Goal: Information Seeking & Learning: Learn about a topic

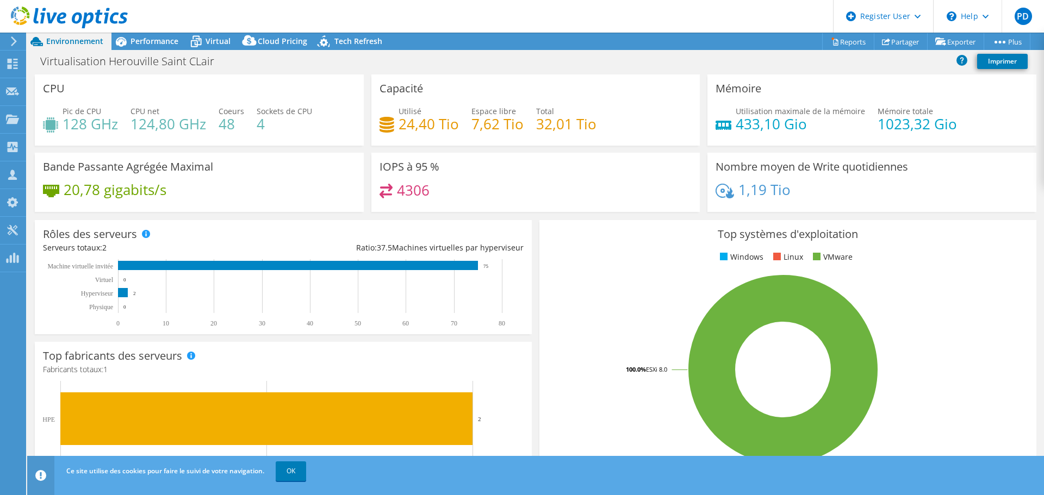
select select "USD"
click at [162, 42] on span "Performance" at bounding box center [155, 41] width 48 height 10
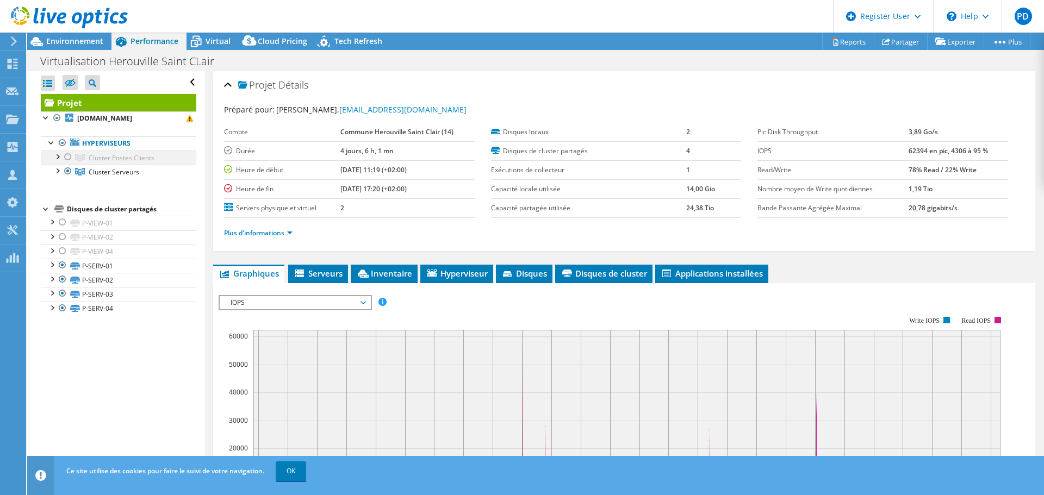
click at [60, 156] on div at bounding box center [57, 156] width 11 height 11
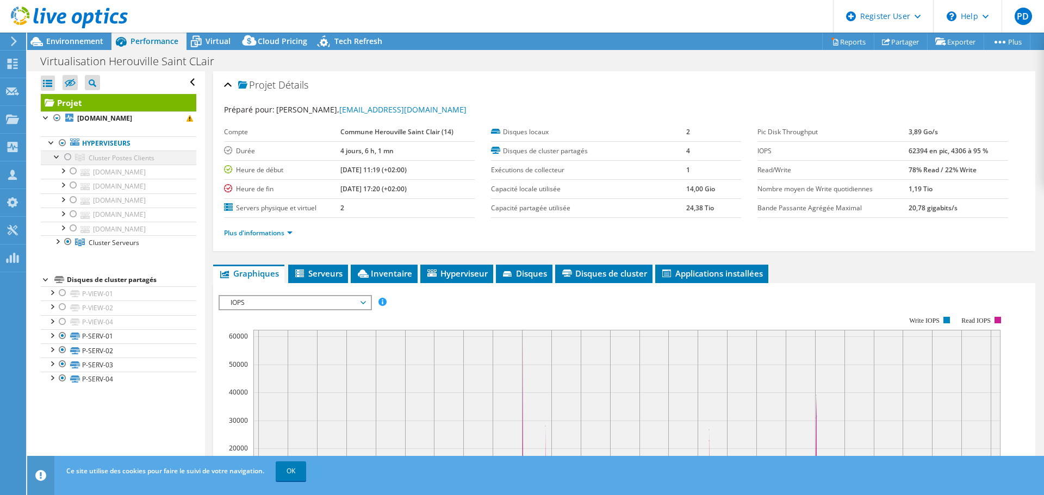
click at [67, 155] on div at bounding box center [68, 157] width 11 height 13
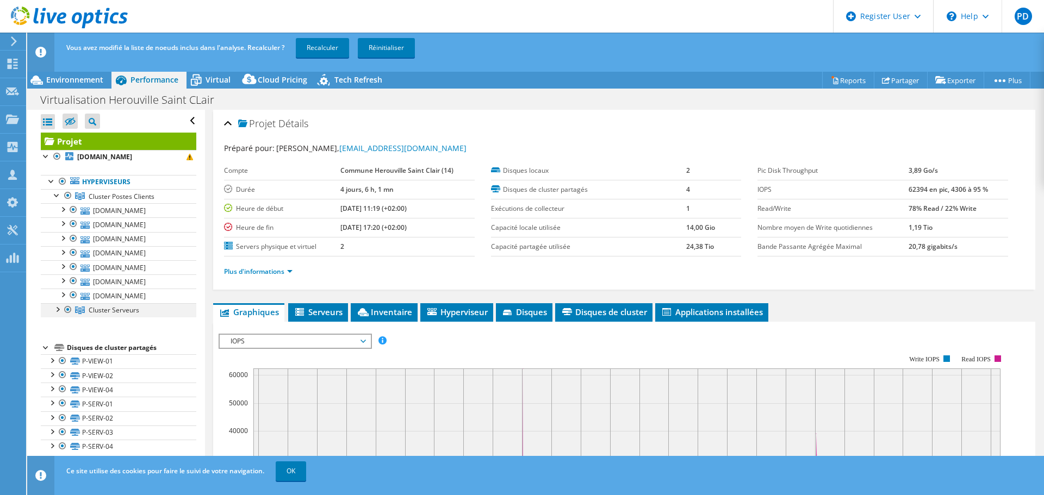
click at [70, 310] on div at bounding box center [68, 309] width 11 height 13
click at [311, 47] on link "Recalculer" at bounding box center [322, 48] width 53 height 20
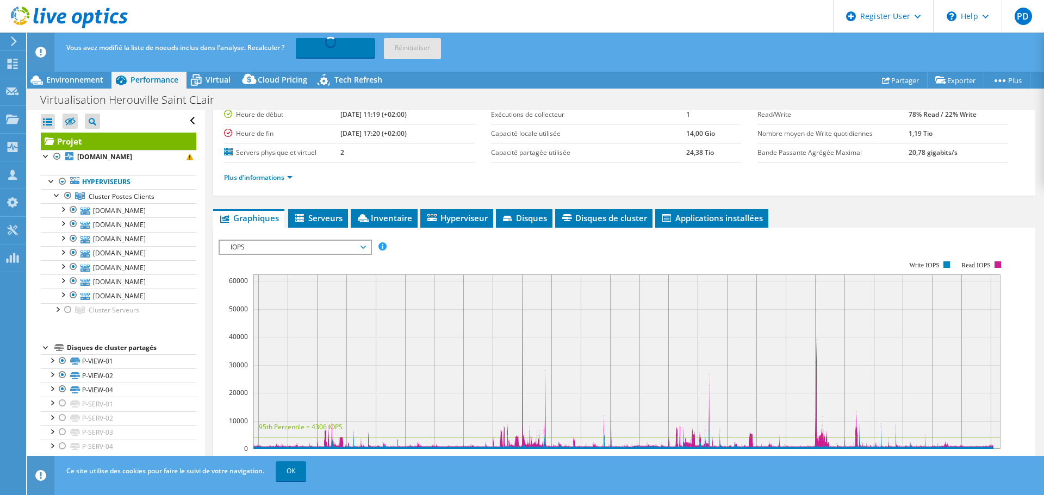
scroll to position [163, 0]
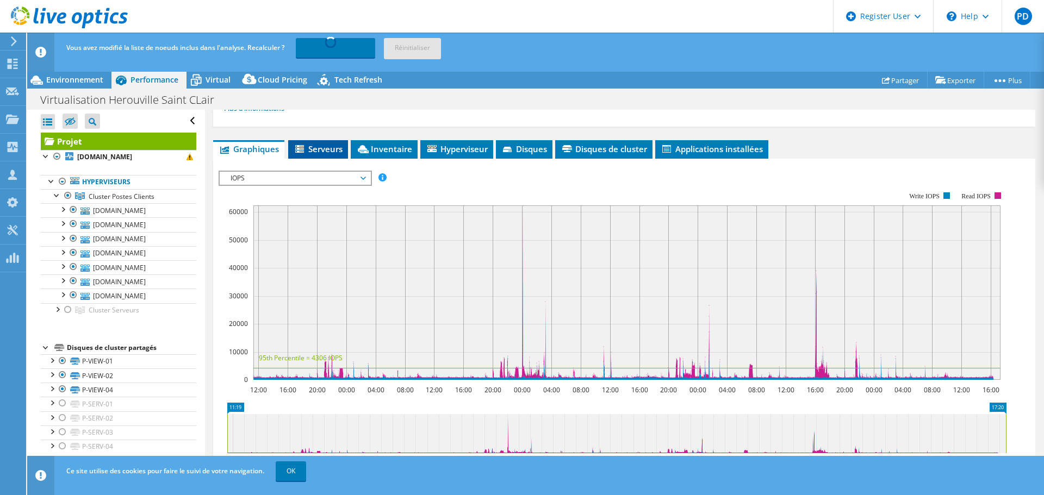
click at [326, 153] on span "Serveurs" at bounding box center [318, 149] width 49 height 11
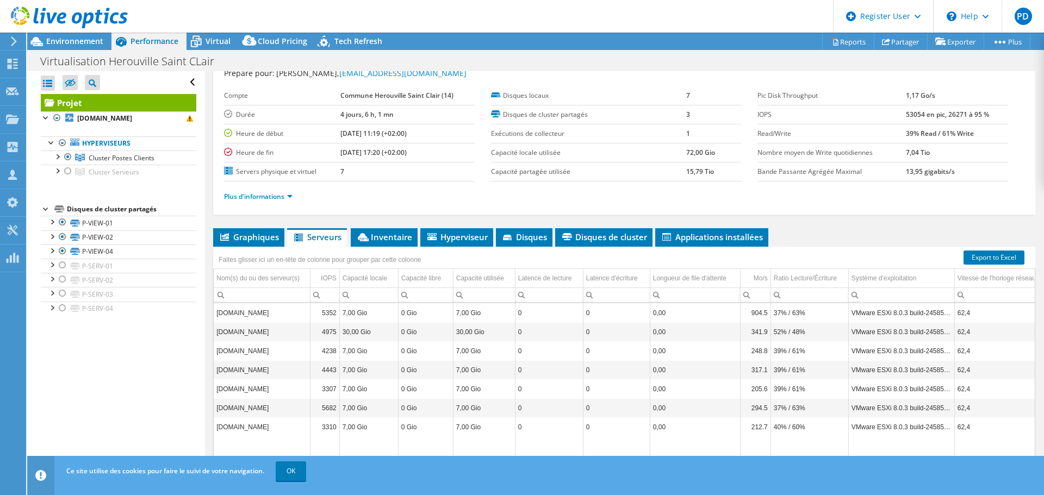
scroll to position [82, 0]
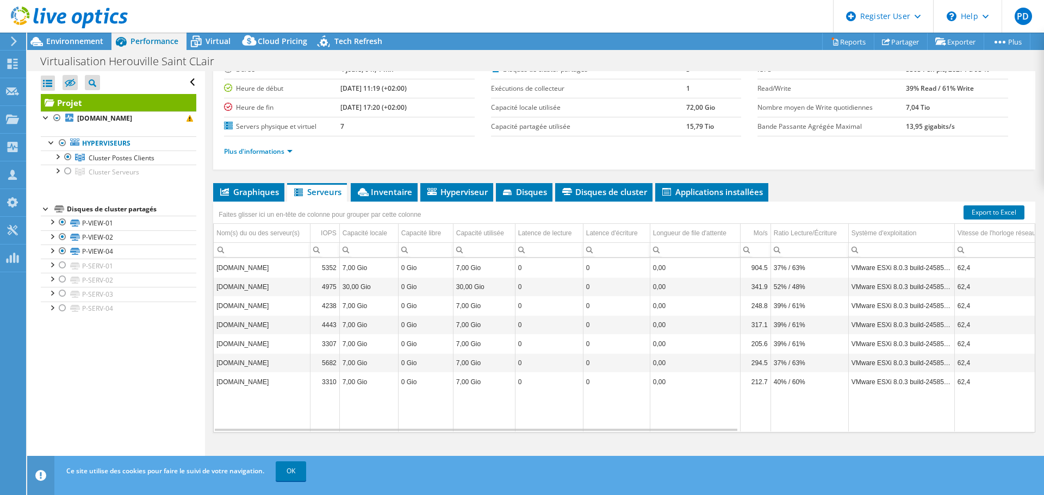
click at [696, 430] on div "Data grid" at bounding box center [476, 430] width 523 height 2
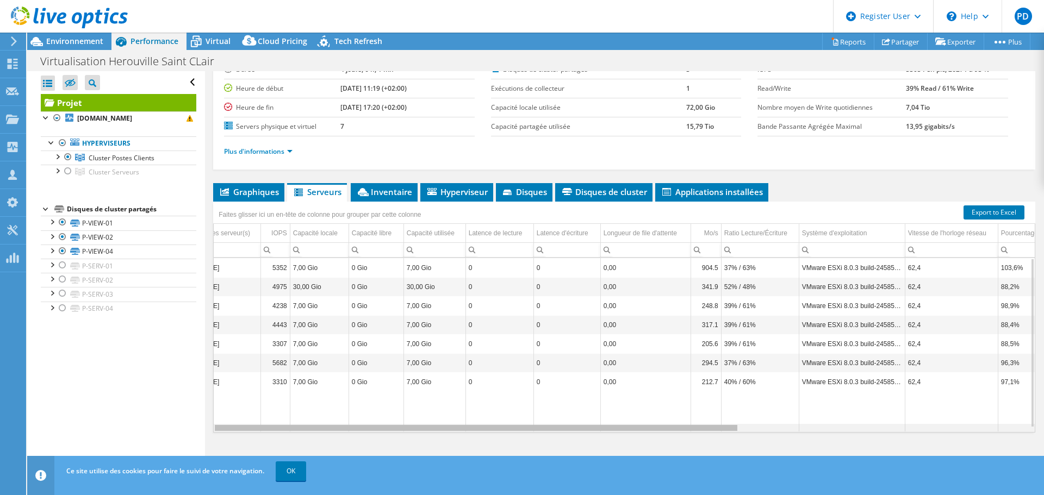
scroll to position [0, 0]
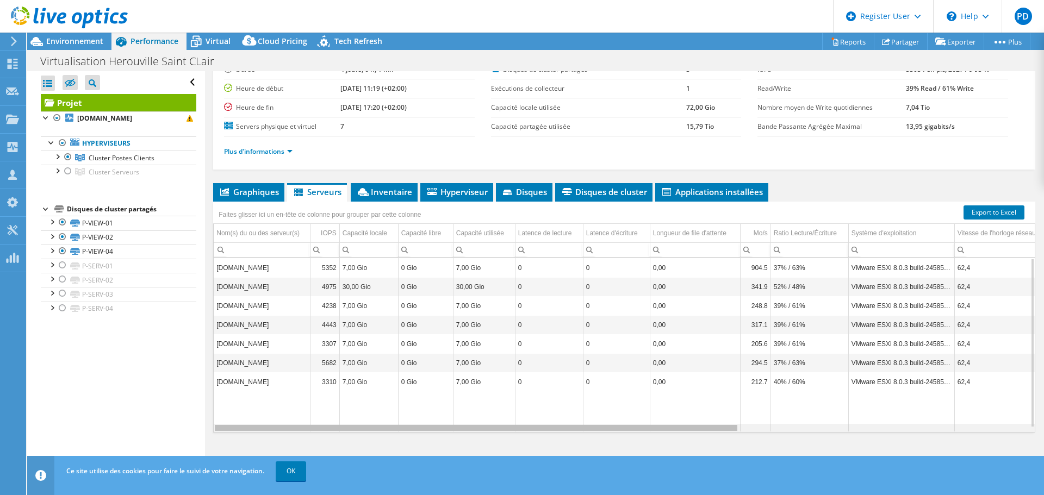
drag, startPoint x: 696, startPoint y: 430, endPoint x: 700, endPoint y: 412, distance: 18.5
click at [700, 412] on body "PD Utilisateur Dell [PERSON_NAME] [EMAIL_ADDRESS][PERSON_NAME][DOMAIN_NAME] Del…" at bounding box center [522, 247] width 1044 height 495
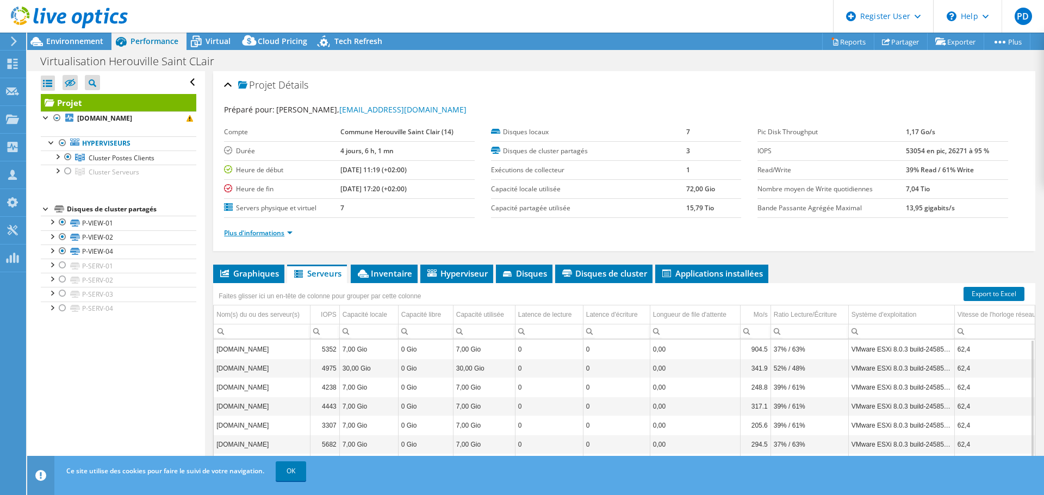
click at [290, 230] on link "Plus d'informations" at bounding box center [258, 232] width 69 height 9
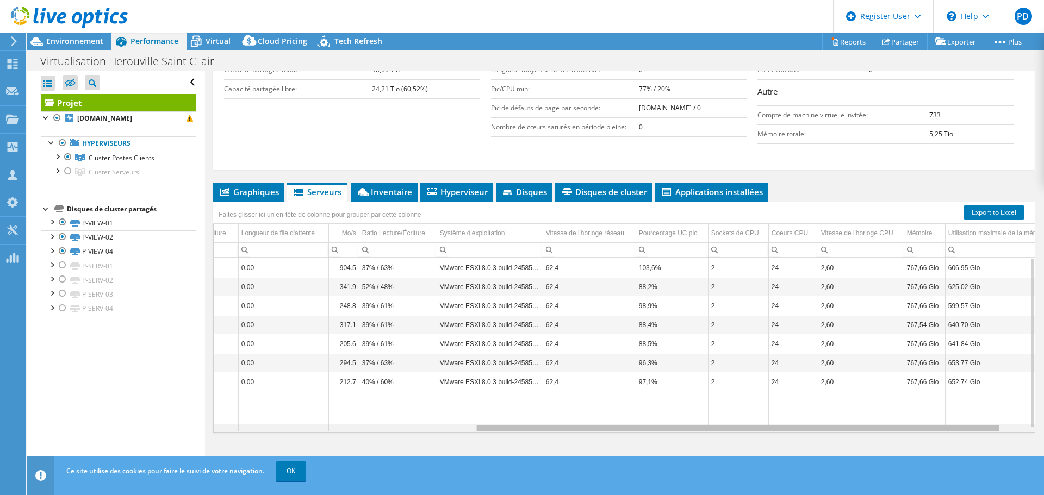
scroll to position [0, 386]
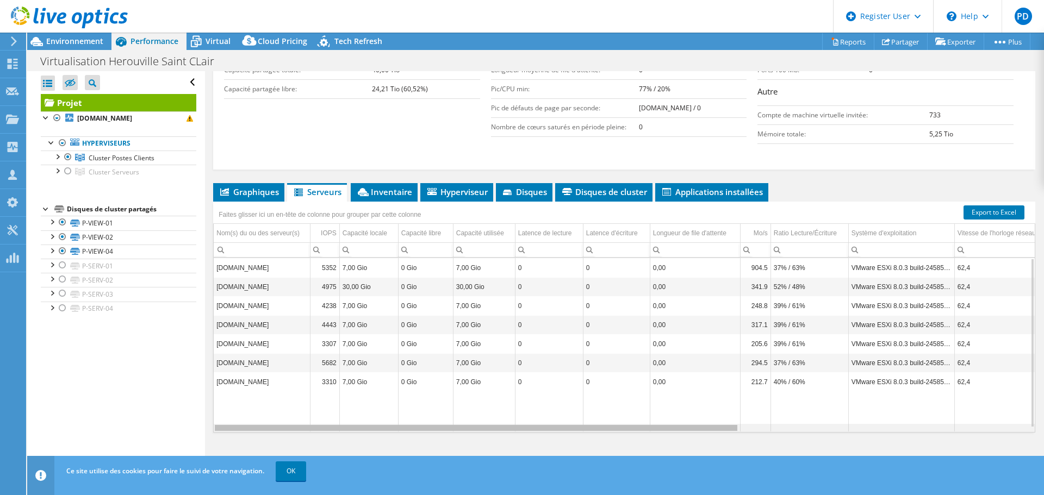
drag, startPoint x: 721, startPoint y: 429, endPoint x: 516, endPoint y: 377, distance: 211.9
click at [516, 377] on body "PD Utilisateur Dell [PERSON_NAME] [EMAIL_ADDRESS][PERSON_NAME][DOMAIN_NAME] Del…" at bounding box center [522, 247] width 1044 height 495
click at [697, 431] on div "Data grid" at bounding box center [476, 428] width 525 height 8
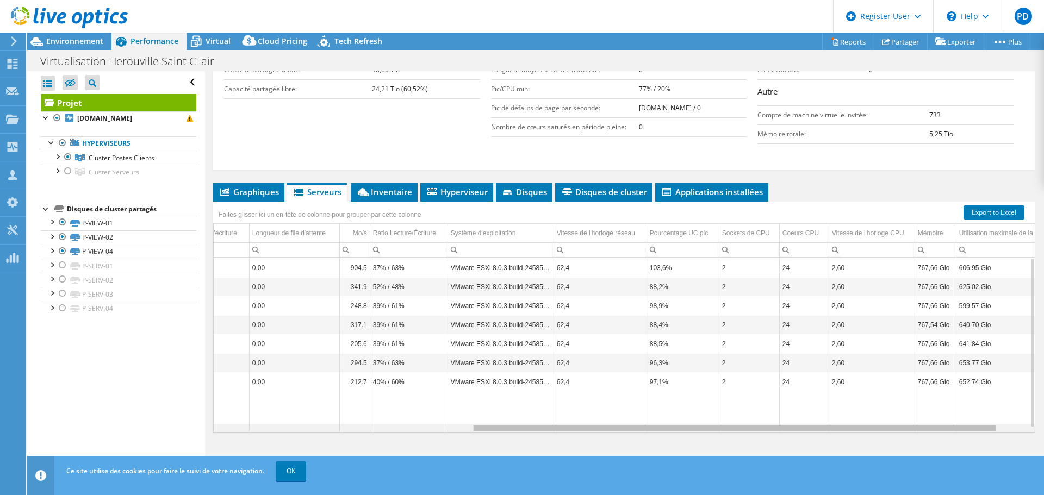
drag, startPoint x: 696, startPoint y: 430, endPoint x: 960, endPoint y: 428, distance: 264.8
click at [960, 428] on body "PD Utilisateur Dell [PERSON_NAME] [EMAIL_ADDRESS][PERSON_NAME][DOMAIN_NAME] Del…" at bounding box center [522, 247] width 1044 height 495
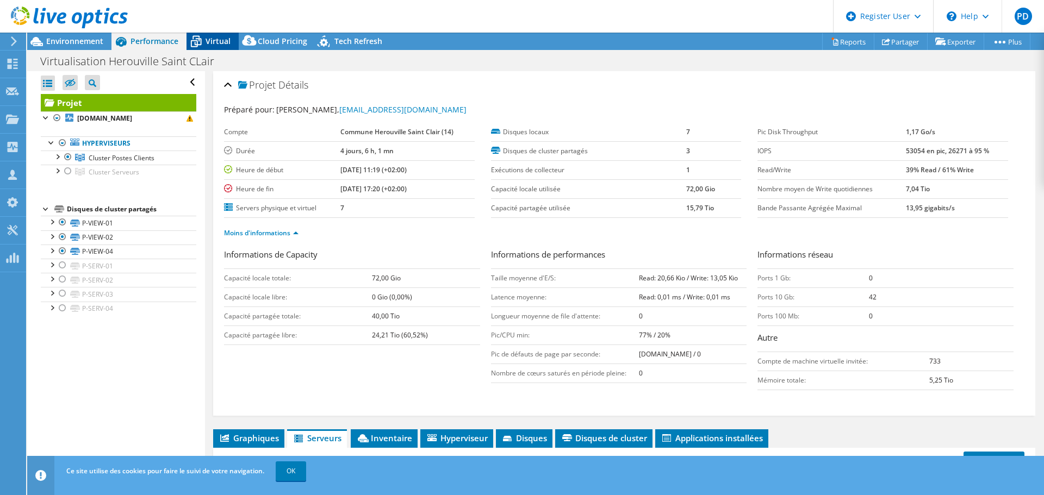
click at [216, 39] on span "Virtual" at bounding box center [218, 41] width 25 height 10
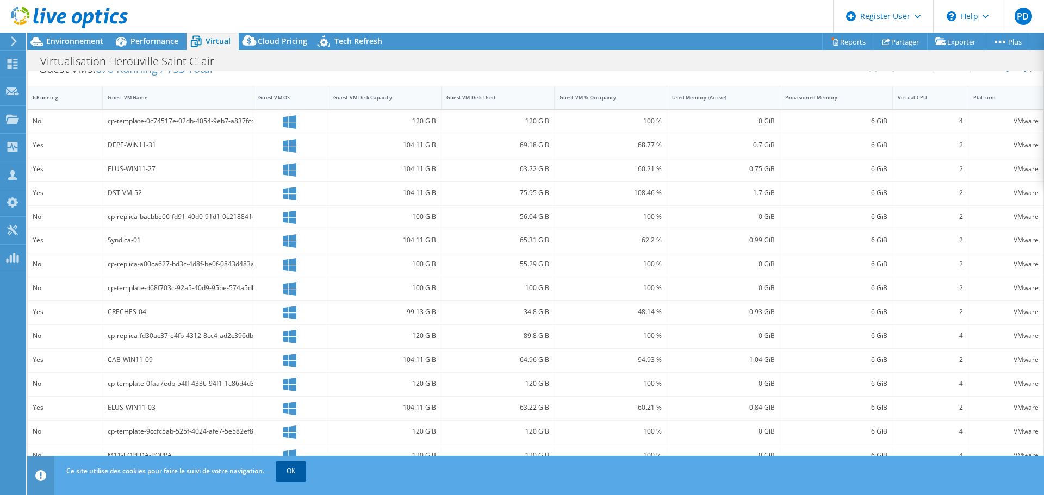
click at [295, 475] on link "OK" at bounding box center [291, 472] width 30 height 20
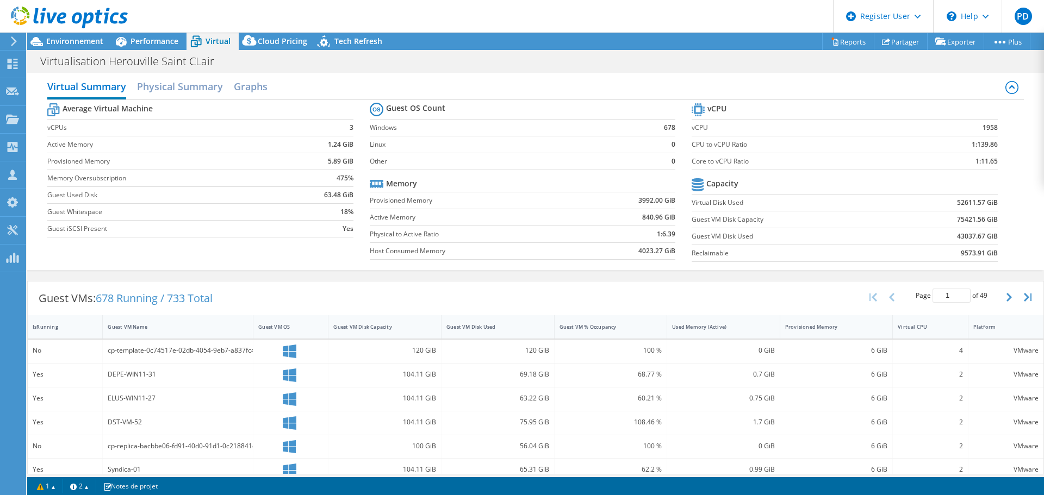
scroll to position [0, 0]
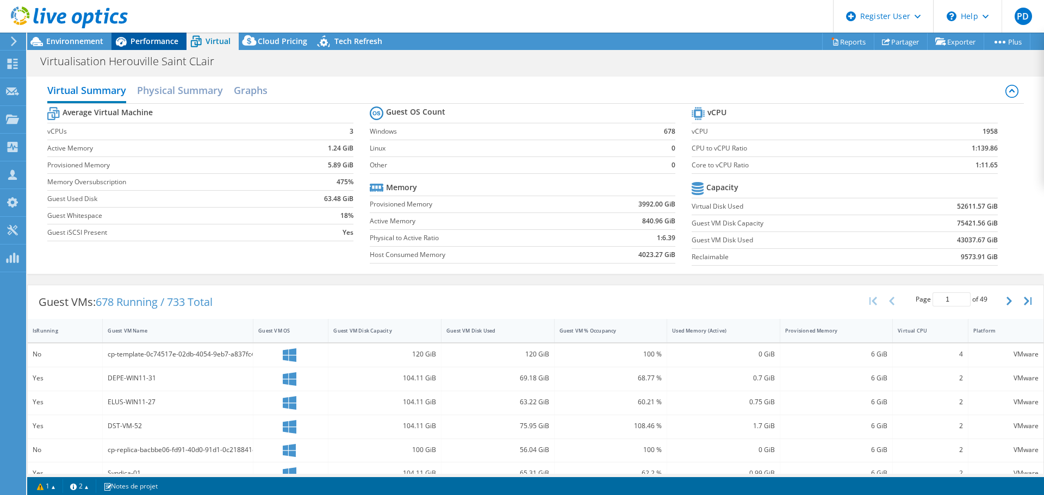
click at [130, 41] on icon at bounding box center [120, 41] width 19 height 19
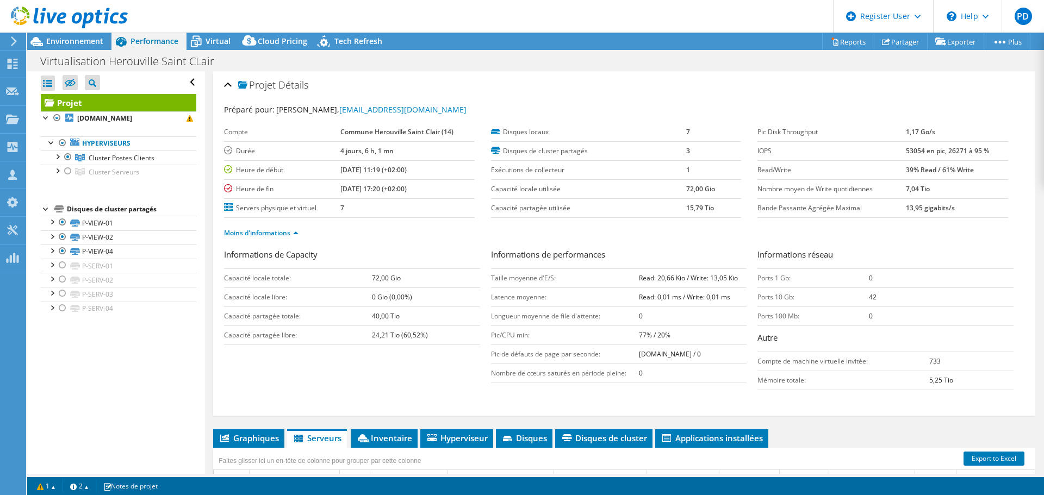
scroll to position [246, 0]
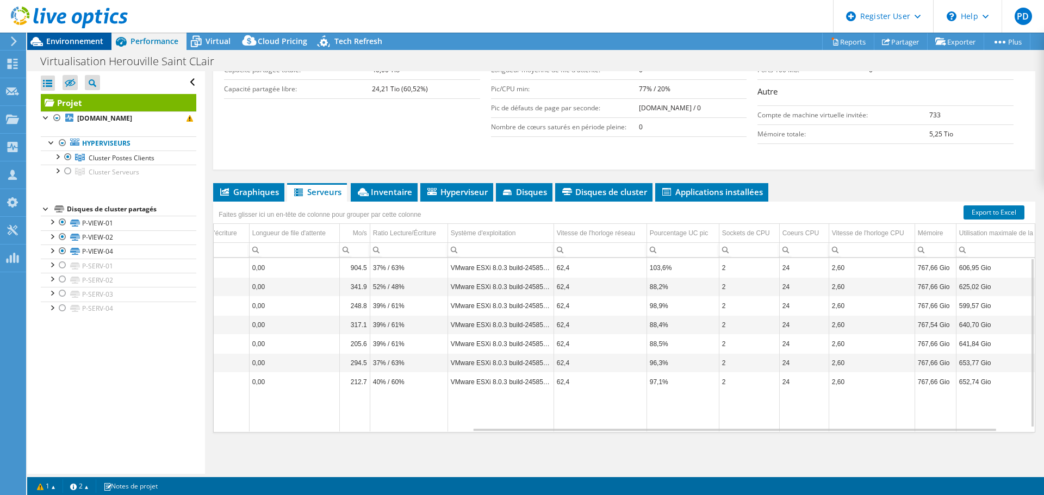
click at [63, 41] on span "Environnement" at bounding box center [74, 41] width 57 height 10
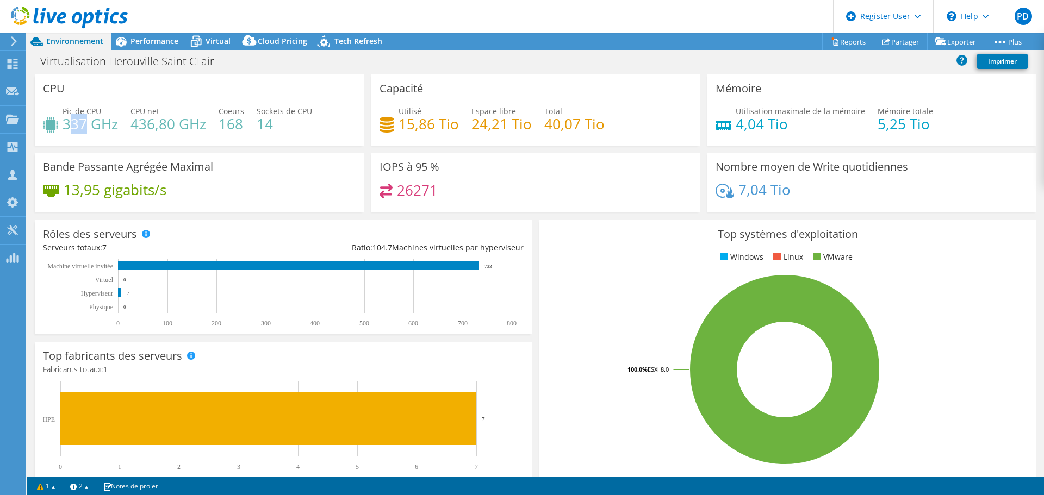
drag, startPoint x: 67, startPoint y: 122, endPoint x: 86, endPoint y: 117, distance: 19.7
click at [86, 118] on h4 "337 GHz" at bounding box center [90, 124] width 55 height 12
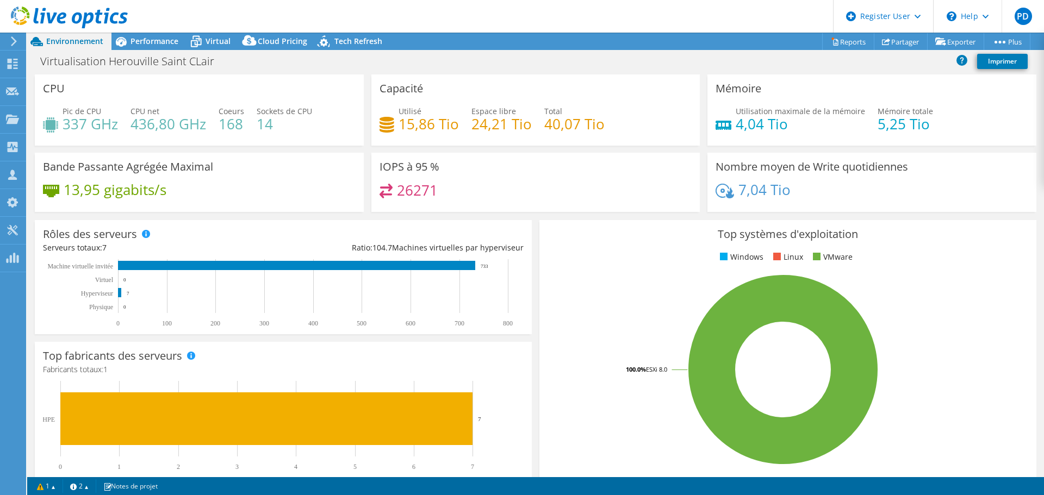
select select "USD"
